Goal: Ask a question

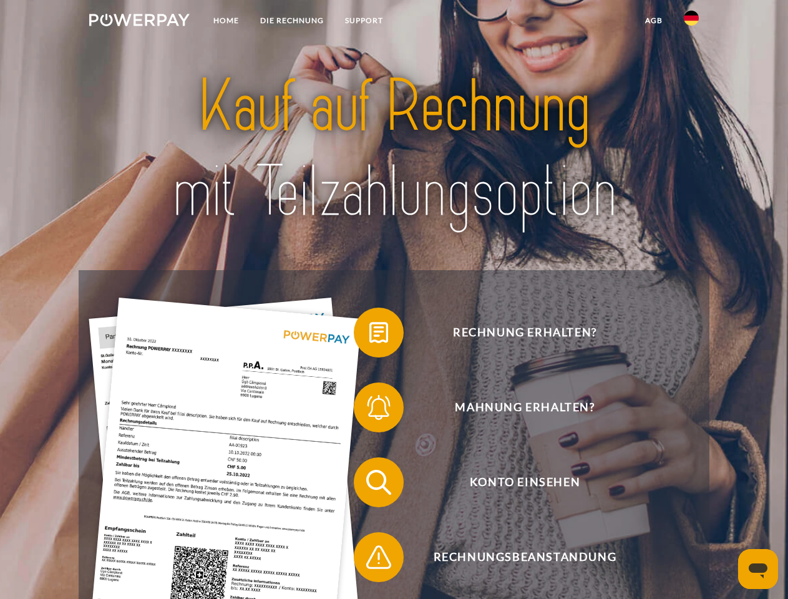
click at [139, 22] on img at bounding box center [139, 20] width 100 height 12
click at [691, 22] on img at bounding box center [690, 18] width 15 height 15
click at [653, 21] on link "agb" at bounding box center [653, 20] width 39 height 22
click at [369, 335] on span at bounding box center [360, 332] width 62 height 62
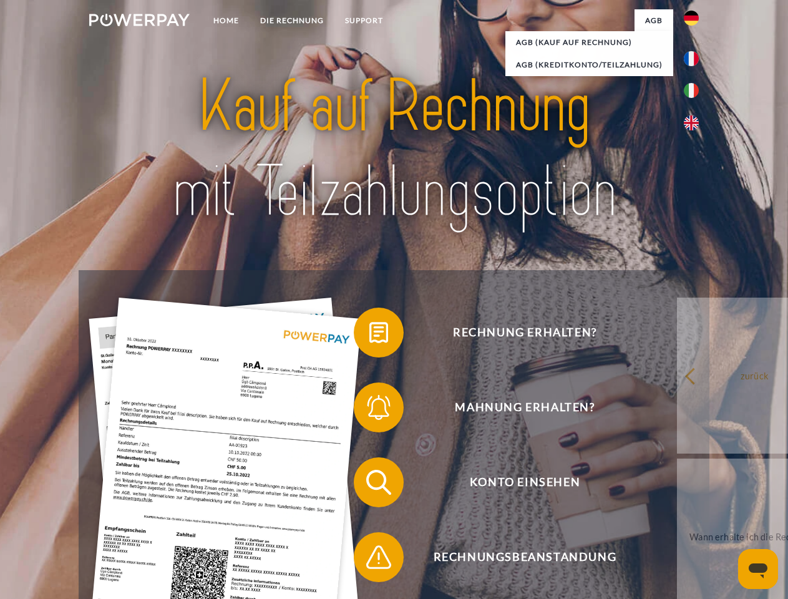
click at [369, 410] on span at bounding box center [360, 407] width 62 height 62
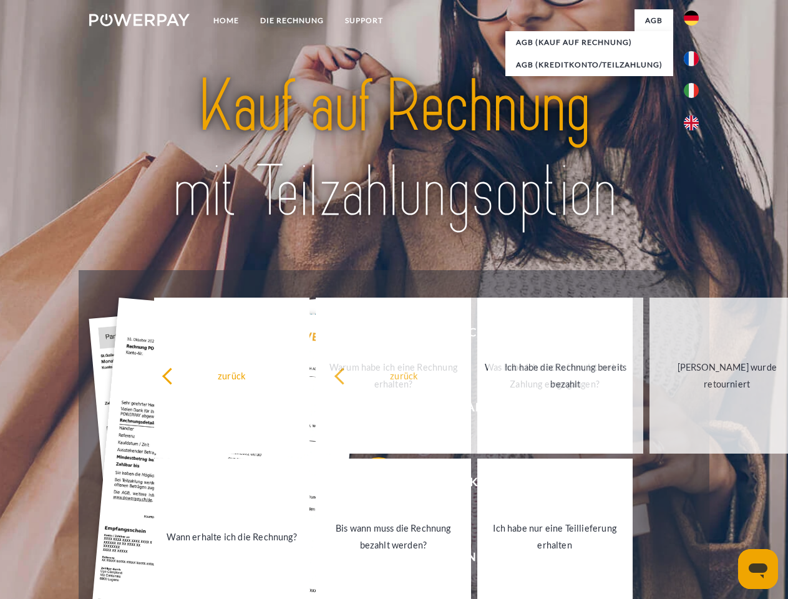
click at [477, 559] on link "Ich habe nur eine Teillieferung erhalten" at bounding box center [554, 536] width 155 height 156
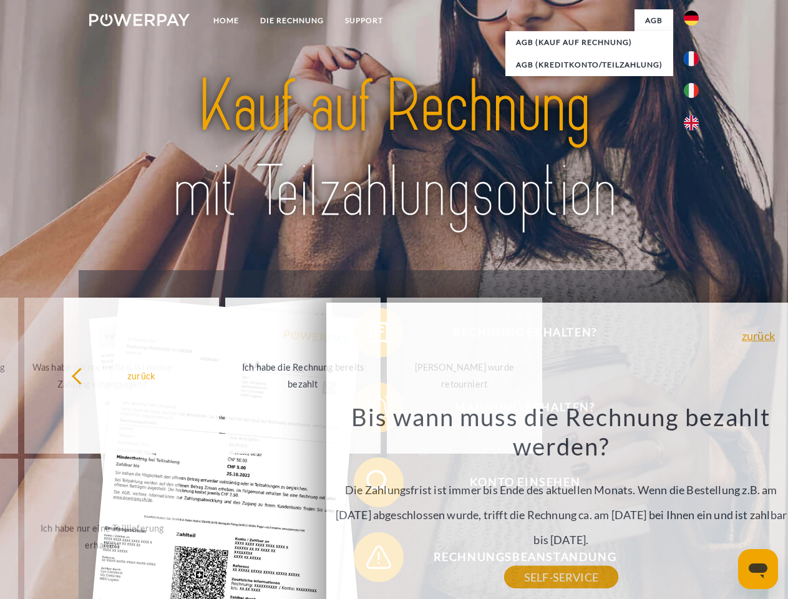
click at [758, 569] on icon "Messaging-Fenster öffnen" at bounding box center [757, 570] width 19 height 15
